Goal: Obtain resource: Download file/media

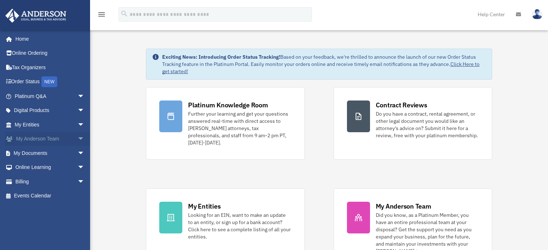
scroll to position [108, 0]
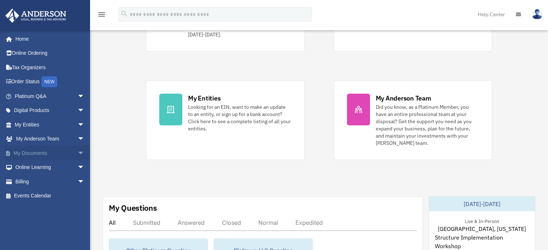
click at [45, 155] on link "My Documents arrow_drop_down" at bounding box center [50, 153] width 90 height 14
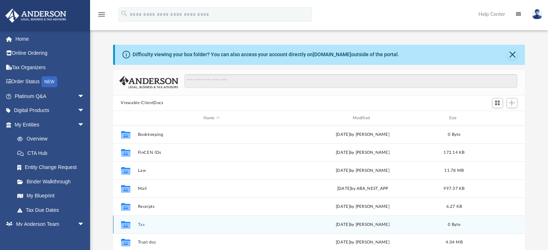
scroll to position [72, 0]
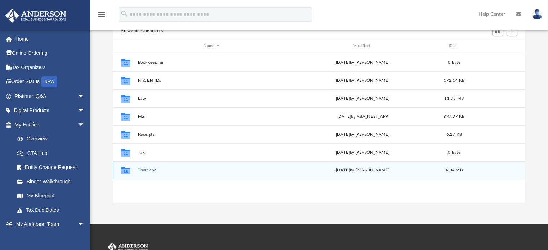
click at [140, 170] on button "Trust doc" at bounding box center [212, 170] width 148 height 5
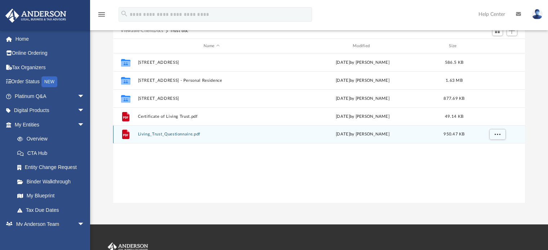
click at [175, 135] on button "Living_Trust_Questionnaire.pdf" at bounding box center [212, 134] width 148 height 5
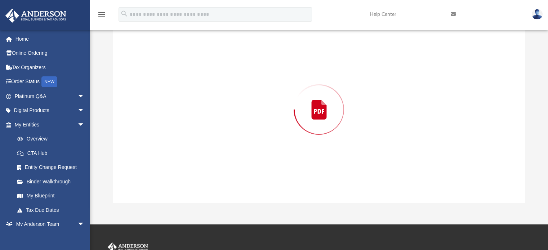
click at [175, 137] on button "Living_Trust_Questionnaire.pdf" at bounding box center [212, 134] width 148 height 5
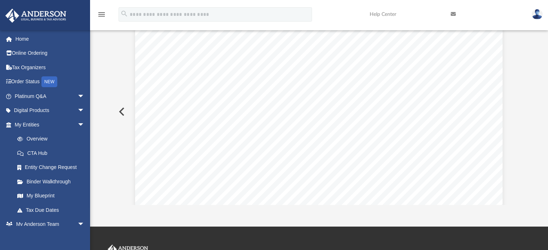
scroll to position [25, 0]
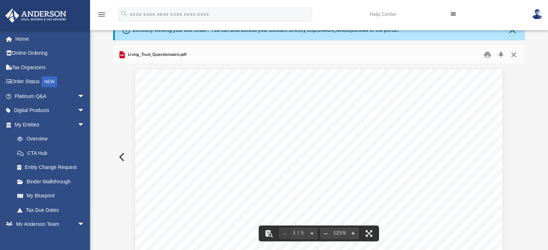
click at [515, 51] on button "Close" at bounding box center [513, 54] width 13 height 11
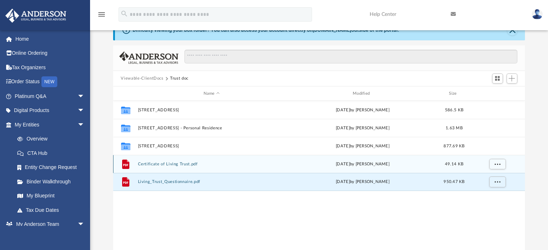
click at [177, 161] on div "File Certificate of Living Trust.pdf Thu Mar 13 2025 by Binyi Luo 49.14 KB" at bounding box center [319, 164] width 412 height 18
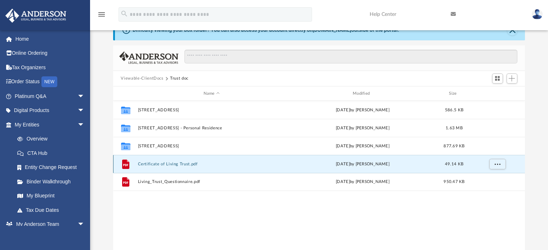
click at [176, 164] on button "Certificate of Living Trust.pdf" at bounding box center [212, 164] width 148 height 5
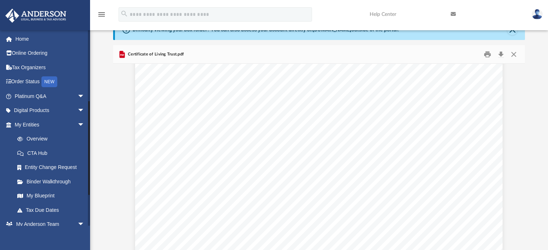
scroll to position [144, 0]
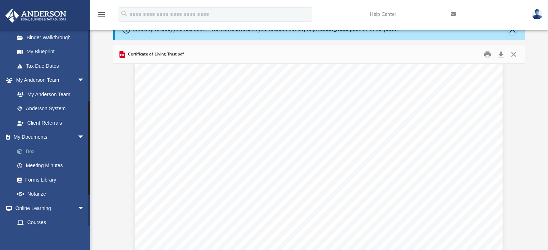
click at [37, 148] on link "Box" at bounding box center [52, 151] width 85 height 14
click at [31, 148] on link "Box" at bounding box center [52, 151] width 85 height 14
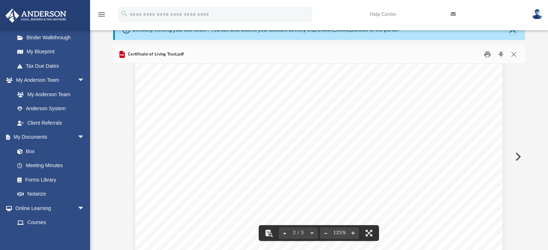
scroll to position [841, 0]
click at [517, 49] on button "Close" at bounding box center [513, 54] width 13 height 11
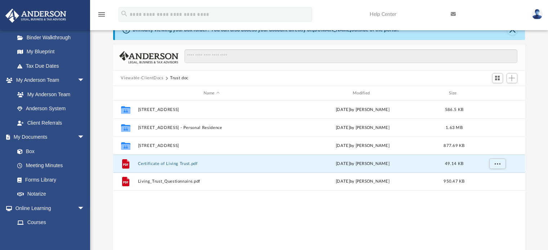
scroll to position [0, 0]
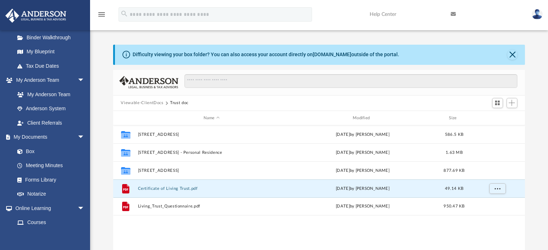
drag, startPoint x: 144, startPoint y: 107, endPoint x: 140, endPoint y: 107, distance: 4.3
click at [140, 106] on div "Viewable-ClientDocs Trust doc" at bounding box center [319, 104] width 412 height 16
click at [143, 104] on button "Viewable-ClientDocs" at bounding box center [142, 103] width 43 height 6
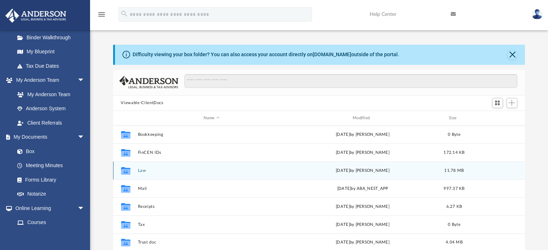
click at [141, 174] on div "Collaborated Folder Law today by Cora Melot 11.78 MB" at bounding box center [319, 170] width 412 height 18
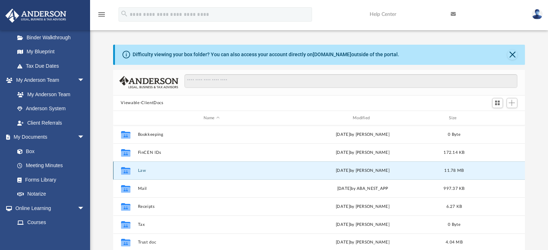
click at [142, 173] on button "Law" at bounding box center [212, 170] width 148 height 5
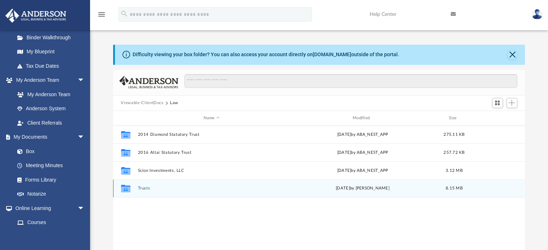
click at [145, 186] on button "Trusts" at bounding box center [212, 188] width 148 height 5
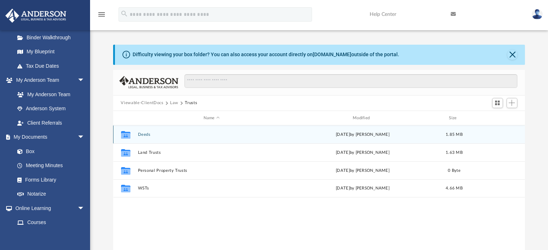
click at [144, 132] on button "Deeds" at bounding box center [212, 134] width 148 height 5
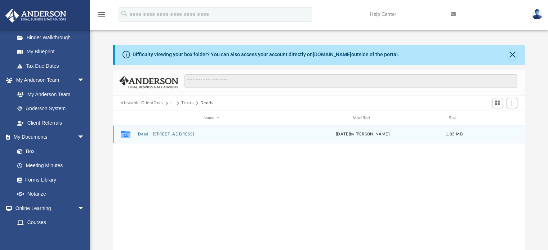
click at [182, 136] on button "Deed - 2036 Brown Street" at bounding box center [212, 134] width 148 height 5
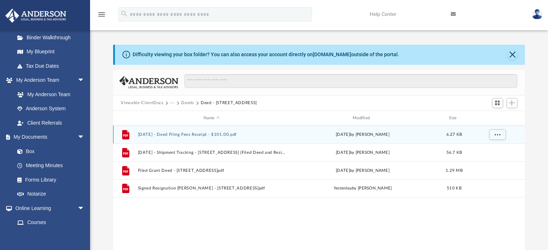
click at [182, 132] on button "2025.08.15 - Deed Filing Fees Receipt - $101.00.pdf" at bounding box center [212, 134] width 148 height 5
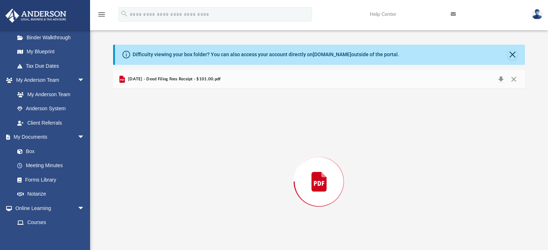
scroll to position [25, 0]
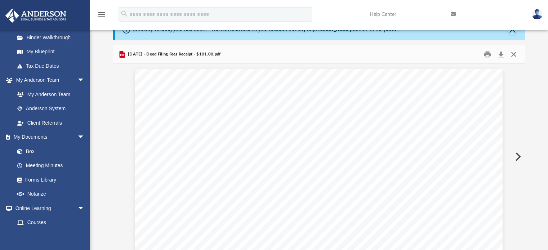
click at [515, 51] on button "Close" at bounding box center [513, 54] width 13 height 11
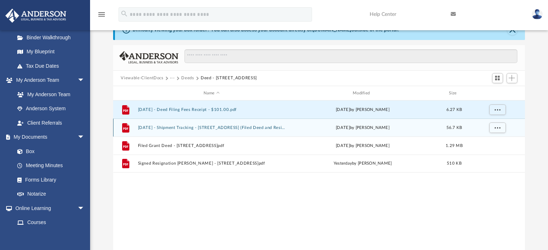
click at [211, 127] on button "2025.08.22 - Shipment Tracking - 2036 Brown Street (Filed Deed and Resignation …" at bounding box center [212, 127] width 148 height 5
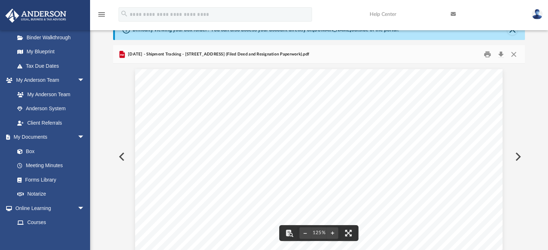
scroll to position [300, 0]
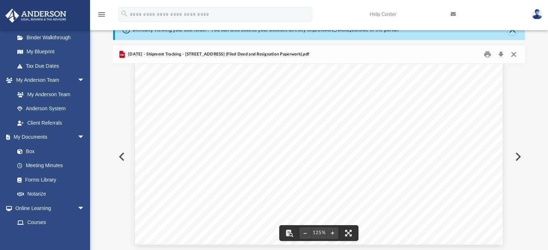
click at [513, 53] on button "Close" at bounding box center [513, 54] width 13 height 11
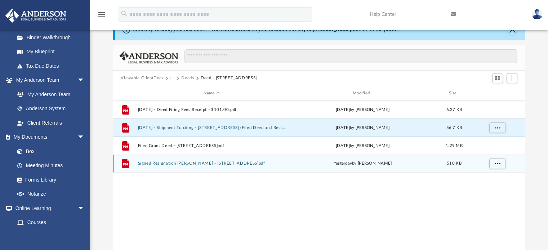
click at [199, 165] on button "Signed Resignation Grant Deed - 2036 Brown Street.pdf" at bounding box center [212, 163] width 148 height 5
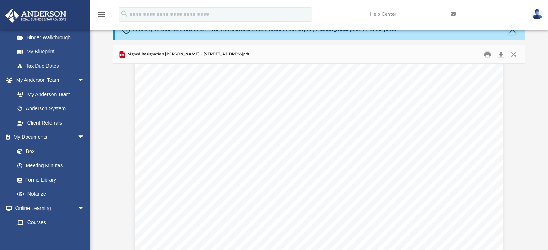
scroll to position [1273, 0]
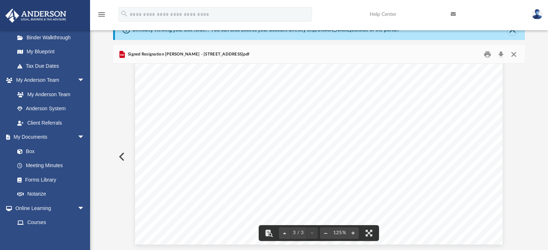
click at [515, 57] on button "Close" at bounding box center [513, 54] width 13 height 11
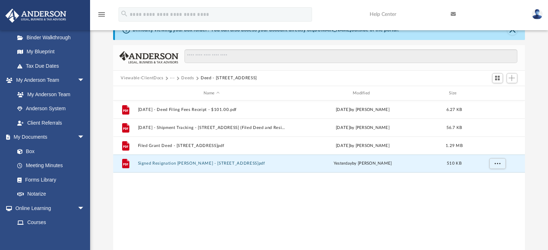
click at [240, 181] on div "File 2025.08.15 - Deed Filing Fees Receipt - $101.00.pdf Fri Aug 15 2025 by Cor…" at bounding box center [319, 175] width 412 height 149
click at [207, 164] on button "Signed Resignation Grant Deed - 2036 Brown Street.pdf" at bounding box center [212, 163] width 148 height 5
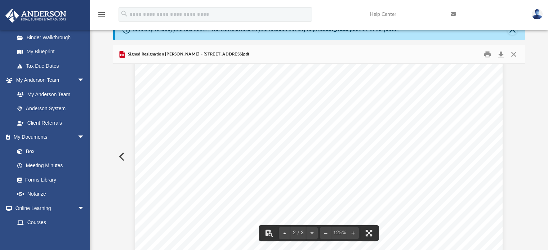
scroll to position [505, 0]
click at [515, 56] on button "Close" at bounding box center [513, 54] width 13 height 11
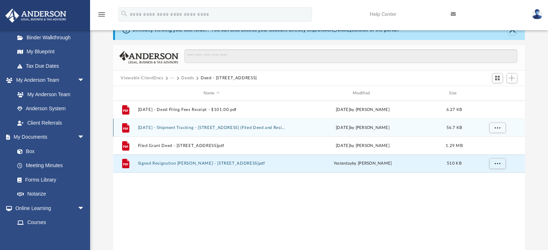
click at [281, 127] on button "2025.08.22 - Shipment Tracking - 2036 Brown Street (Filed Deed and Resignation …" at bounding box center [212, 127] width 148 height 5
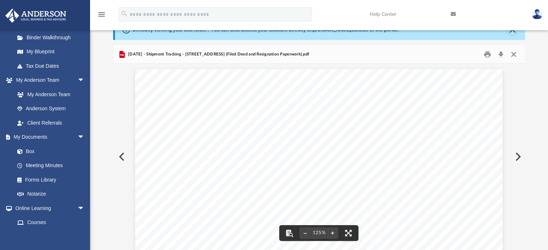
click at [517, 54] on button "Close" at bounding box center [513, 54] width 13 height 11
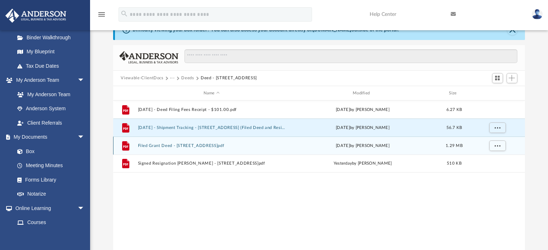
click at [215, 144] on button "Filed Grant Deed - 2036 Brown Street.pdf" at bounding box center [212, 145] width 148 height 5
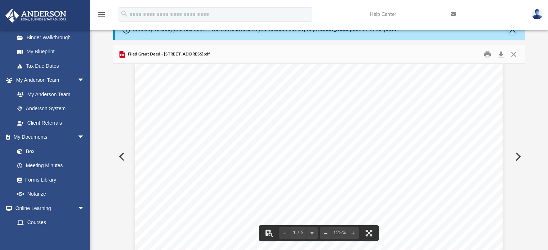
scroll to position [252, 0]
